Goal: Information Seeking & Learning: Learn about a topic

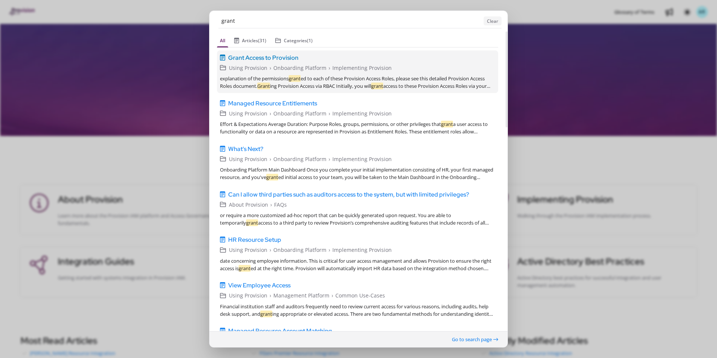
type input "grant"
click at [283, 58] on span "Grant Access to Provision" at bounding box center [263, 57] width 70 height 9
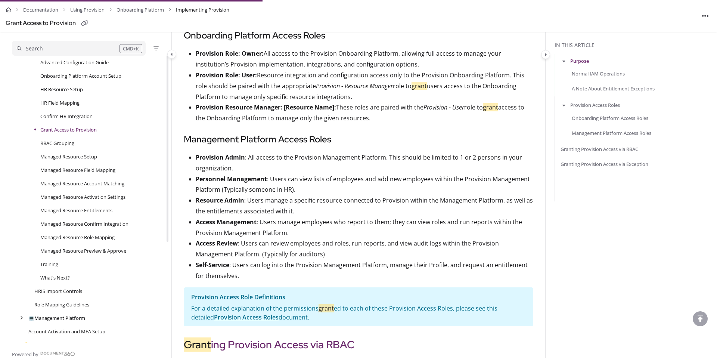
scroll to position [617, 0]
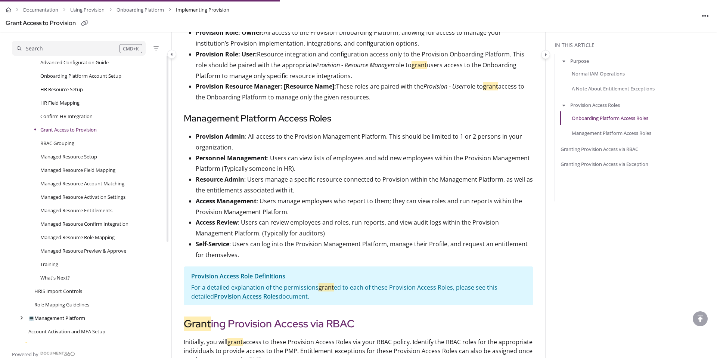
click at [83, 129] on link "Grant Access to Provision" at bounding box center [68, 129] width 56 height 7
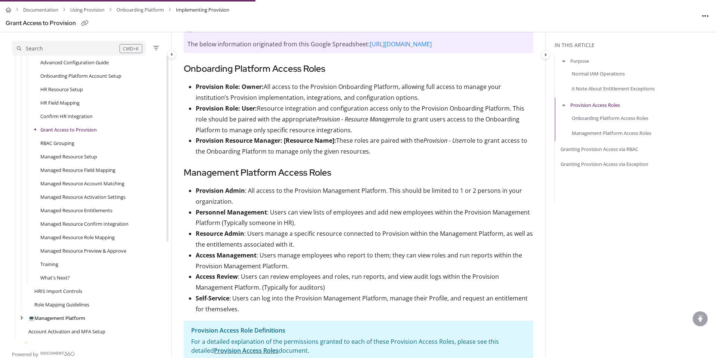
scroll to position [564, 0]
click at [370, 47] on link "https://docs.google.com/spreadsheets/d/1bFo4QdTHAvGQXOvzeXZGQ9ccaH9lnUXRKoU7hQi…" at bounding box center [401, 43] width 62 height 8
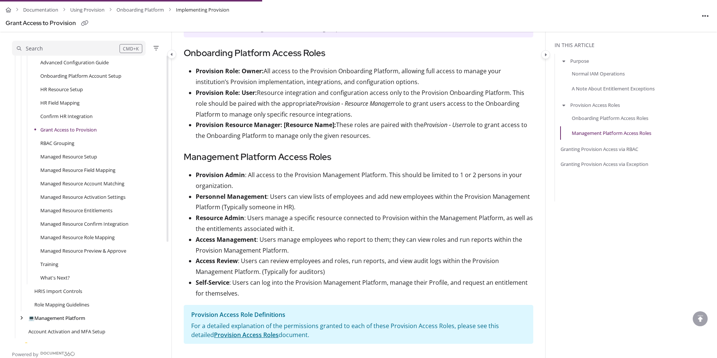
scroll to position [579, 0]
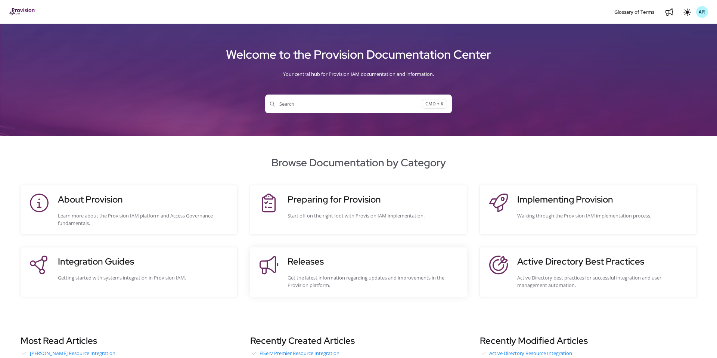
click at [302, 262] on h3 "Releases" at bounding box center [373, 261] width 172 height 13
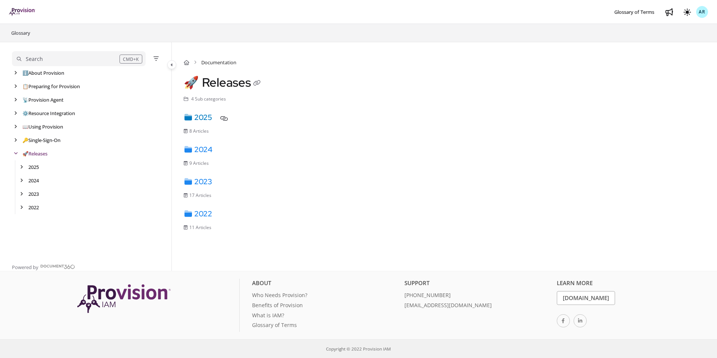
click at [205, 120] on link "2025" at bounding box center [198, 117] width 28 height 10
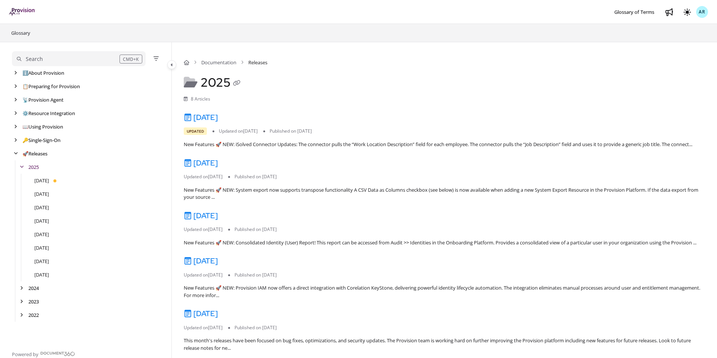
click at [223, 127] on div "[DATE] Updated Updated on [DATE] Published on [DATE] New Features 🚀 NEW: iSolve…" at bounding box center [444, 130] width 521 height 37
click at [223, 124] on div "[DATE]" at bounding box center [444, 118] width 521 height 13
click at [218, 119] on link "[DATE]" at bounding box center [201, 117] width 34 height 10
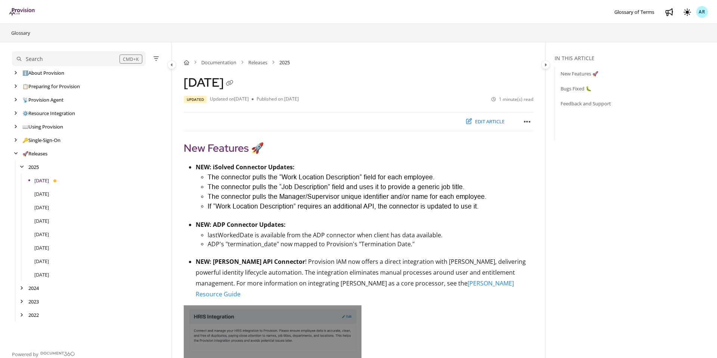
click at [318, 248] on p "ADP's "termination_date" now mapped to Provision's "Termination Date."" at bounding box center [371, 244] width 326 height 8
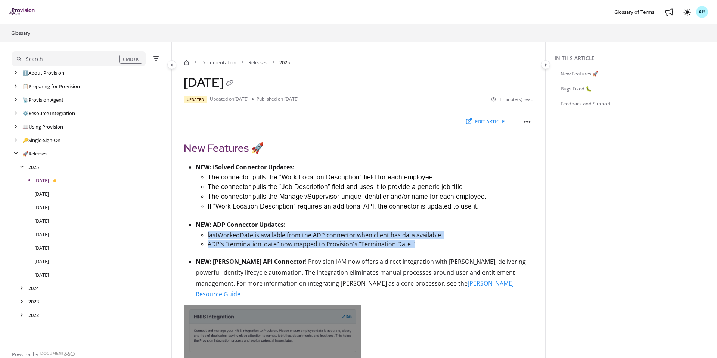
drag, startPoint x: 415, startPoint y: 247, endPoint x: 205, endPoint y: 241, distance: 210.6
click at [205, 241] on ul "lastWorkedDate is available from the ADP connector when client has data availab…" at bounding box center [364, 243] width 337 height 26
click at [245, 243] on p "ADP's "termination_date" now mapped to Provision's "Termination Date."" at bounding box center [371, 244] width 326 height 8
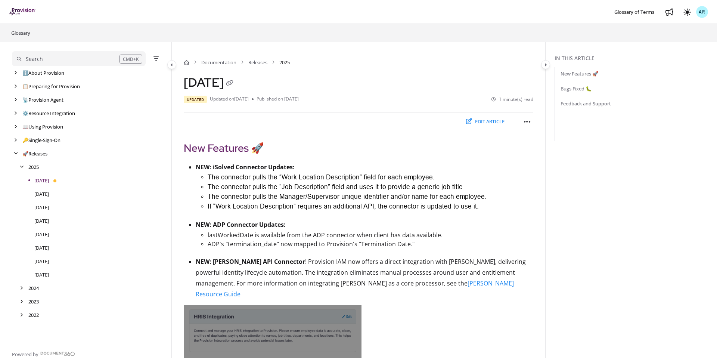
click at [213, 237] on p "lastWorkedDate is available from the ADP connector when client has data availab…" at bounding box center [371, 235] width 326 height 8
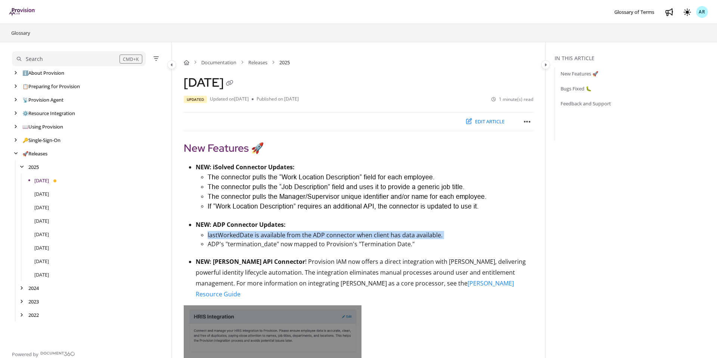
click at [453, 239] on p "lastWorkedDate is available from the ADP connector when client has data availab…" at bounding box center [371, 235] width 326 height 8
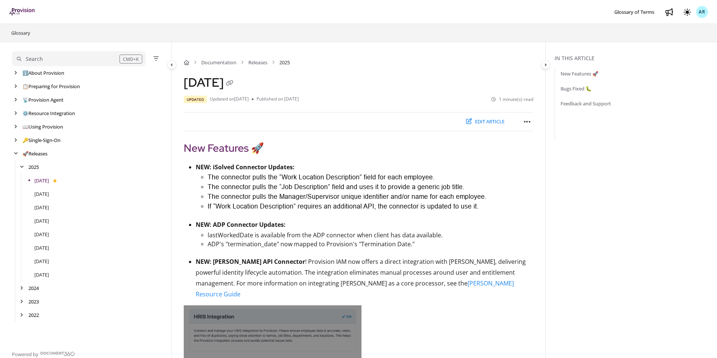
click at [214, 246] on p "ADP's "termination_date" now mapped to Provision's "Termination Date."" at bounding box center [371, 244] width 326 height 8
click at [418, 245] on p "ADP's "termination_date" now mapped to Provision's "Termination Date."" at bounding box center [371, 244] width 326 height 8
click at [208, 246] on p "ADP's "termination_date" now mapped to Provision's "Termination Date."" at bounding box center [371, 244] width 326 height 8
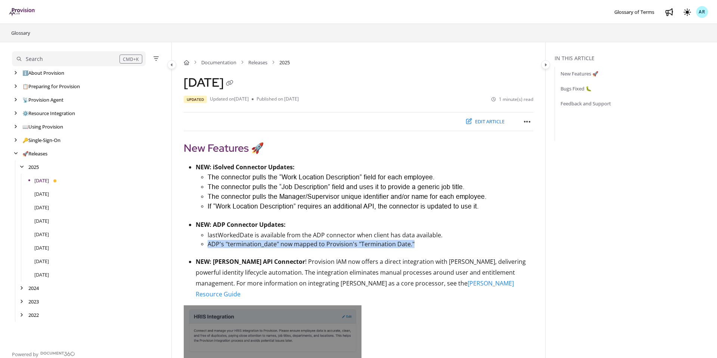
click at [421, 246] on p "ADP's "termination_date" now mapped to Provision's "Termination Date."" at bounding box center [371, 244] width 326 height 8
click at [209, 247] on p "ADP's "termination_date" now mapped to Provision's "Termination Date."" at bounding box center [371, 244] width 326 height 8
click at [415, 245] on p "ADP's "termination_date" now mapped to Provision's "Termination Date."" at bounding box center [371, 244] width 326 height 8
